Goal: Task Accomplishment & Management: Manage account settings

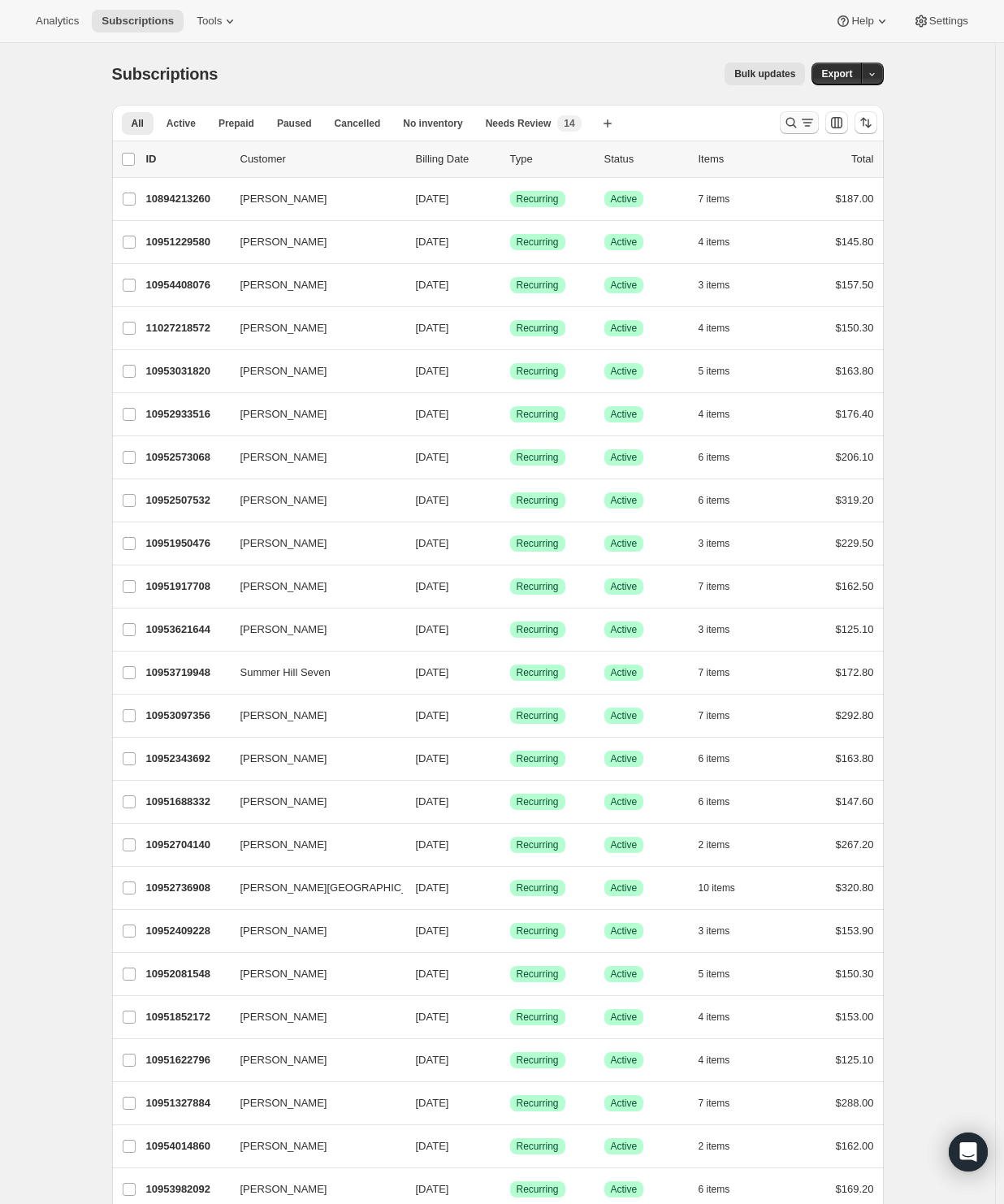
click at [809, 122] on icon "Search and filter results" at bounding box center [806, 122] width 16 height 16
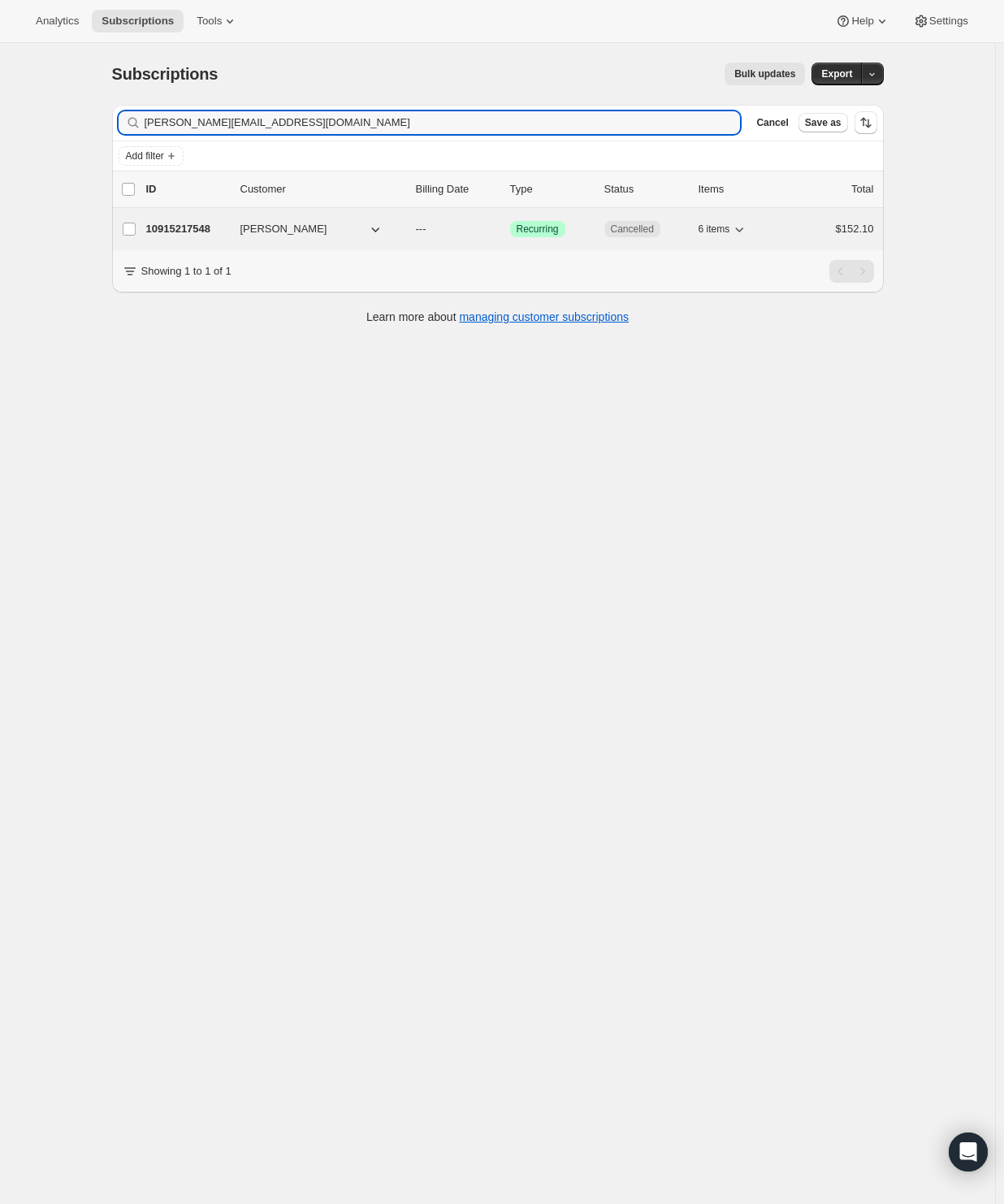
type input "tracie@hopeimmigration.com"
click at [198, 221] on p "10915217548" at bounding box center [186, 228] width 81 height 16
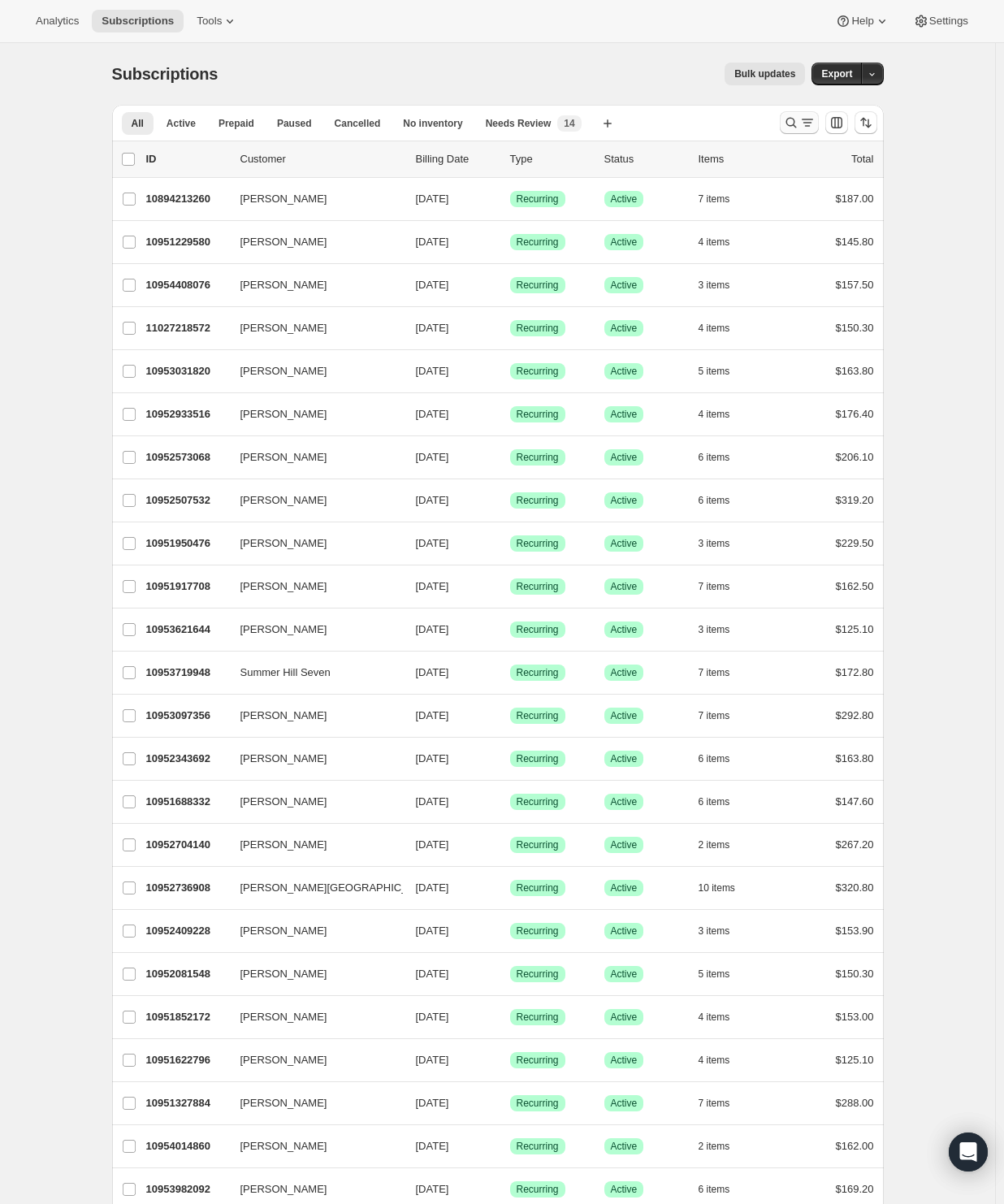
click at [819, 117] on button "Search and filter results" at bounding box center [799, 123] width 39 height 23
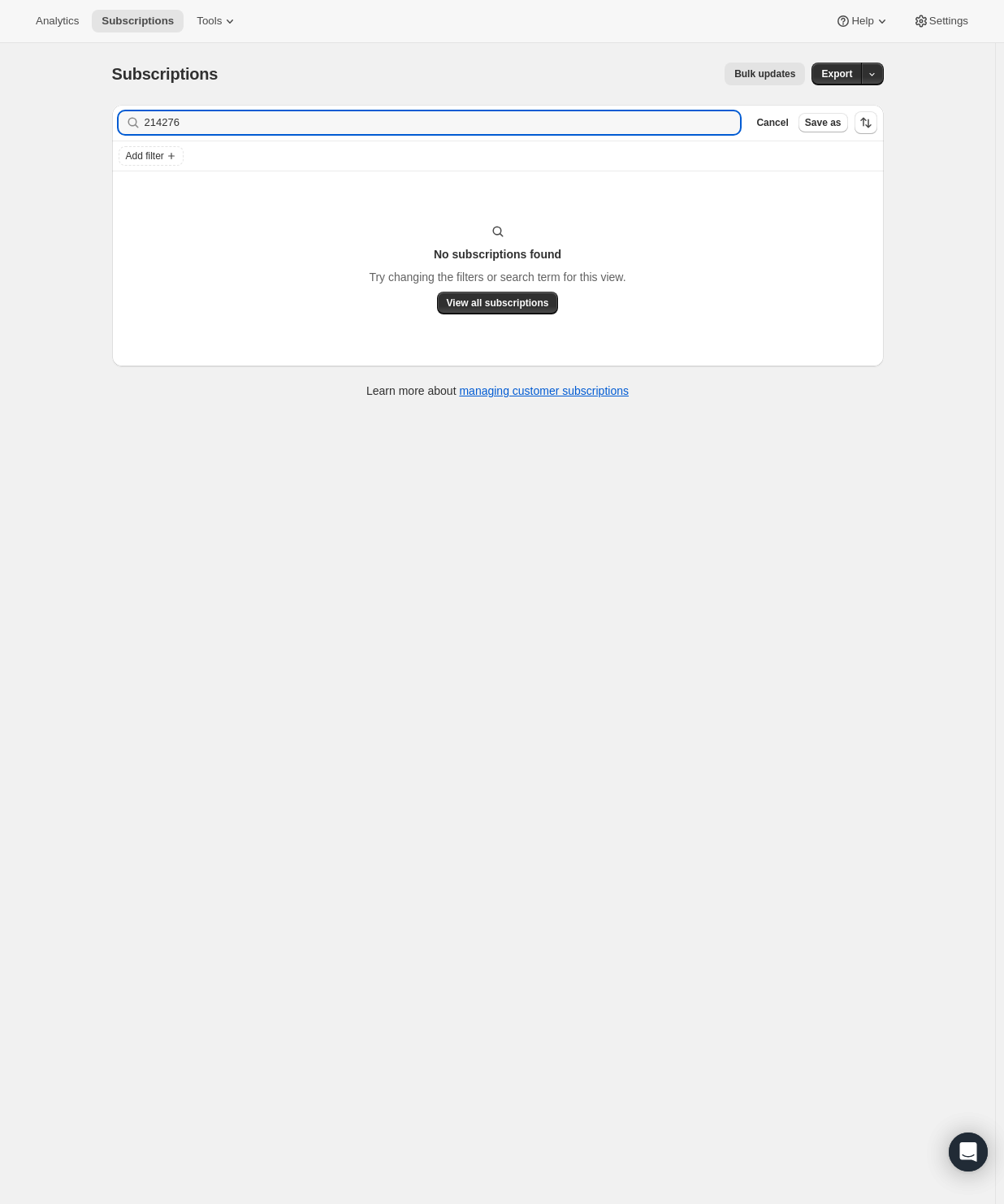
type input "214276"
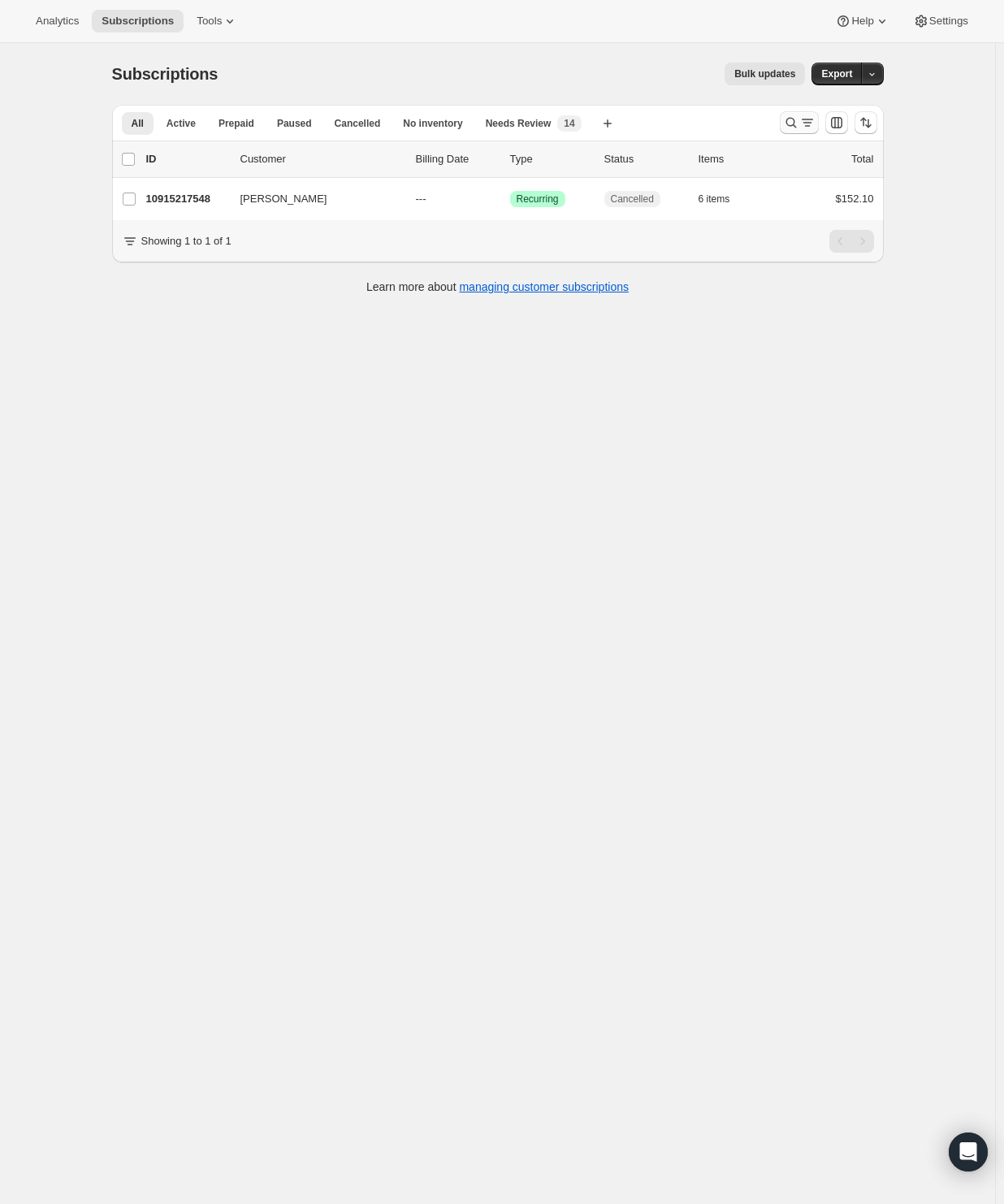
click at [796, 119] on icon "Search and filter results" at bounding box center [790, 122] width 10 height 10
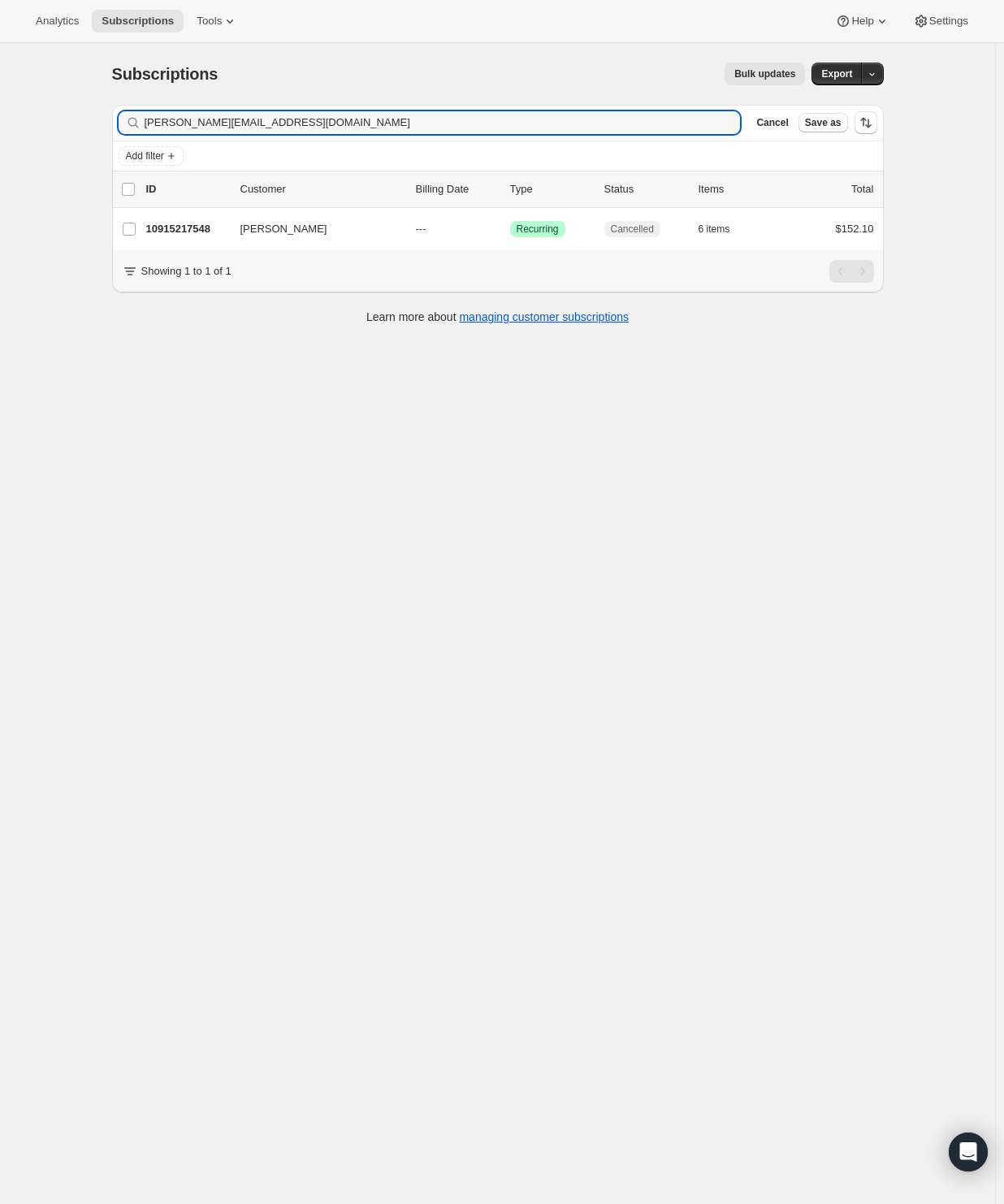
drag, startPoint x: 52, startPoint y: 129, endPoint x: -117, endPoint y: 134, distance: 169.1
click at [0, 134] on html "Analytics Subscriptions Tools Help Settings Skip to content Subscriptions. This…" at bounding box center [502, 602] width 1004 height 1204
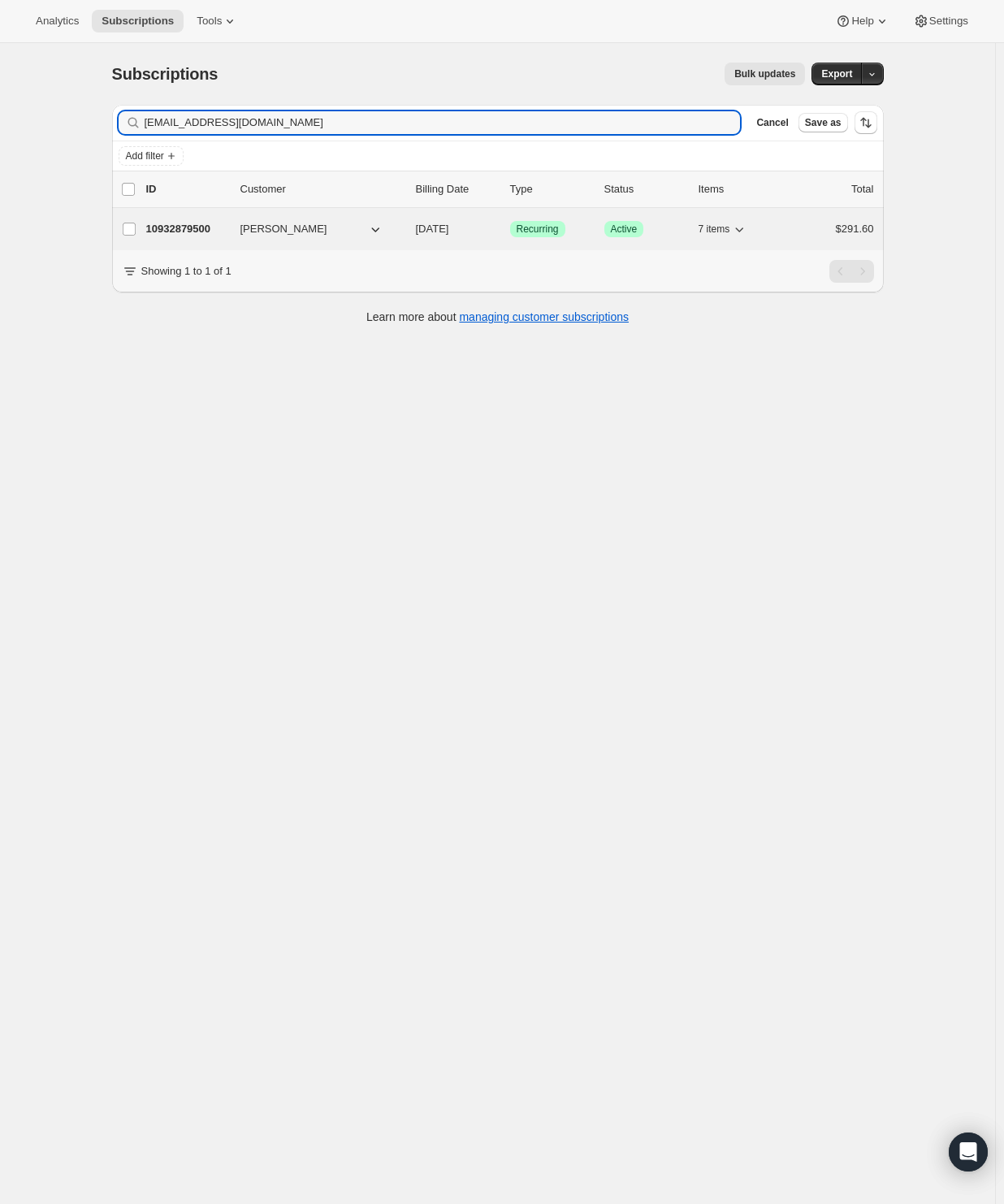
type input "polly_susan@yahoo.com"
click at [179, 221] on p "10932879500" at bounding box center [186, 228] width 81 height 16
